Goal: Task Accomplishment & Management: Manage account settings

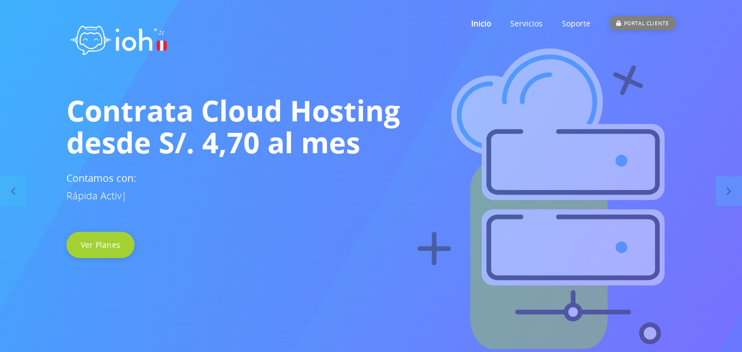
click at [643, 18] on div "PORTAL CLIENTE" at bounding box center [643, 23] width 66 height 14
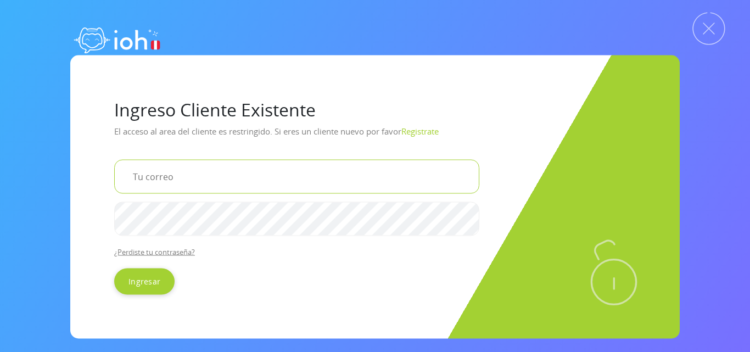
click at [154, 177] on input "email" at bounding box center [296, 176] width 365 height 34
type input "gabinetescab@gmail.com"
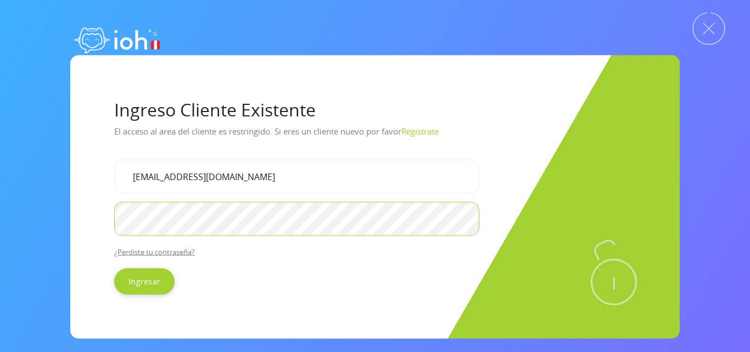
click at [114, 268] on input "Ingresar" at bounding box center [144, 281] width 60 height 26
